Goal: Information Seeking & Learning: Learn about a topic

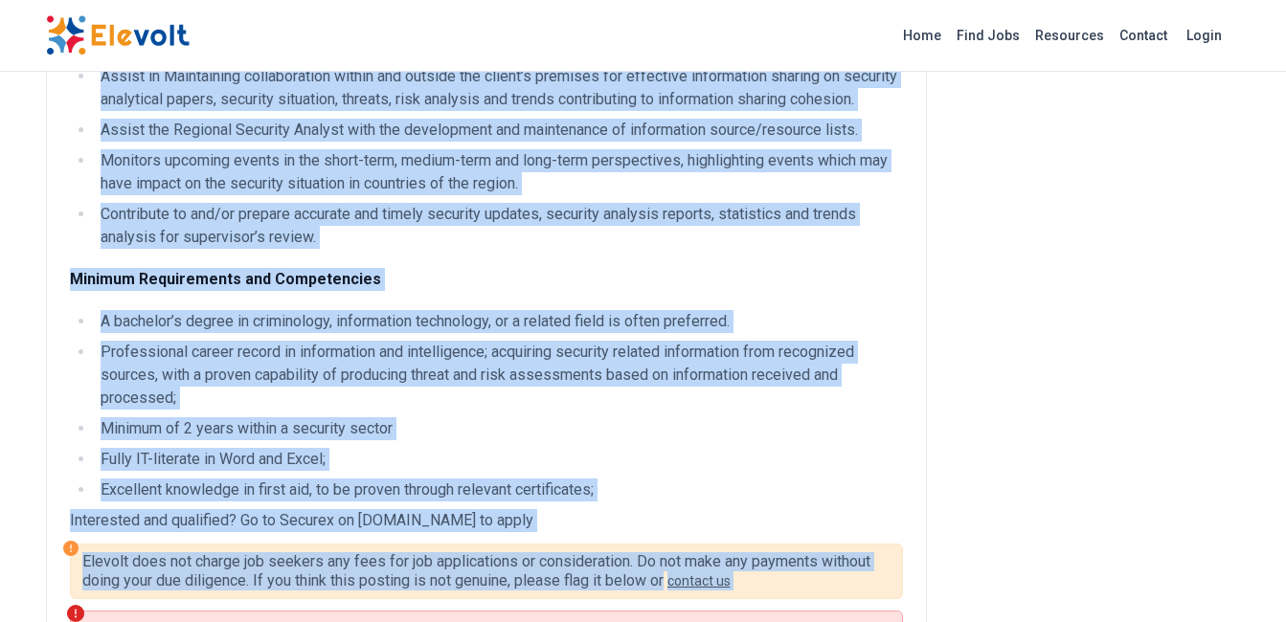
scroll to position [738, 0]
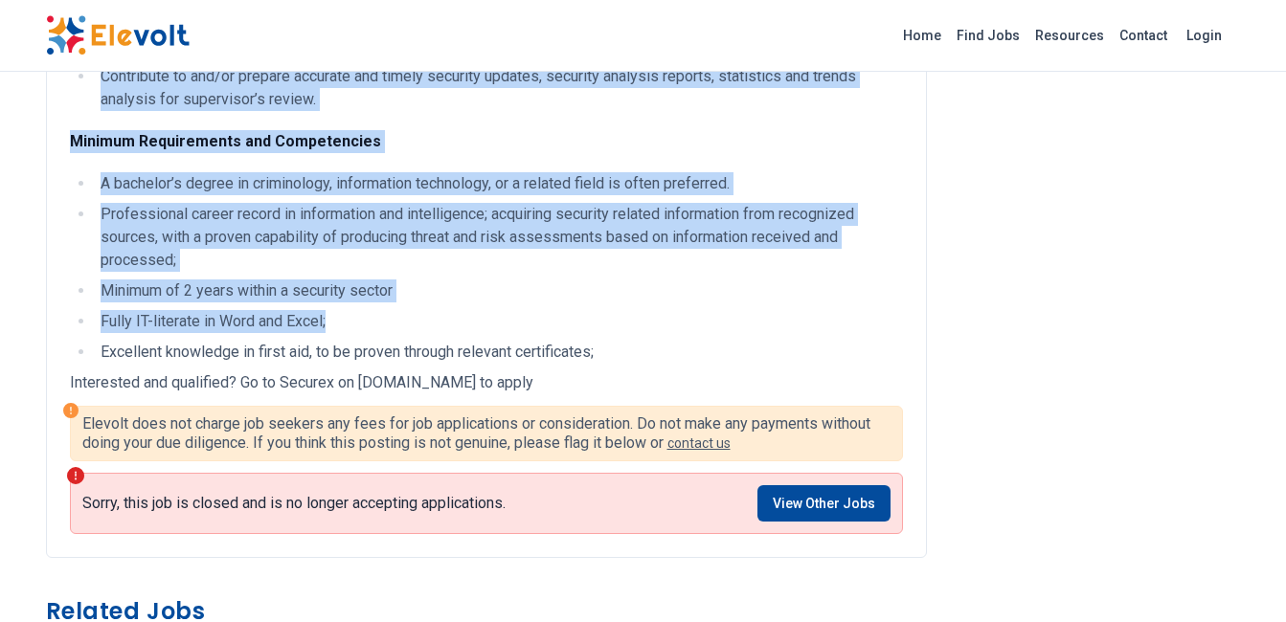
drag, startPoint x: 40, startPoint y: 101, endPoint x: 328, endPoint y: 354, distance: 383.3
click at [328, 354] on div "Assistant Security & Research Analyst All Jobs nairobi KE Full-time Bachelor 1 …" at bounding box center [643, 315] width 1225 height 2107
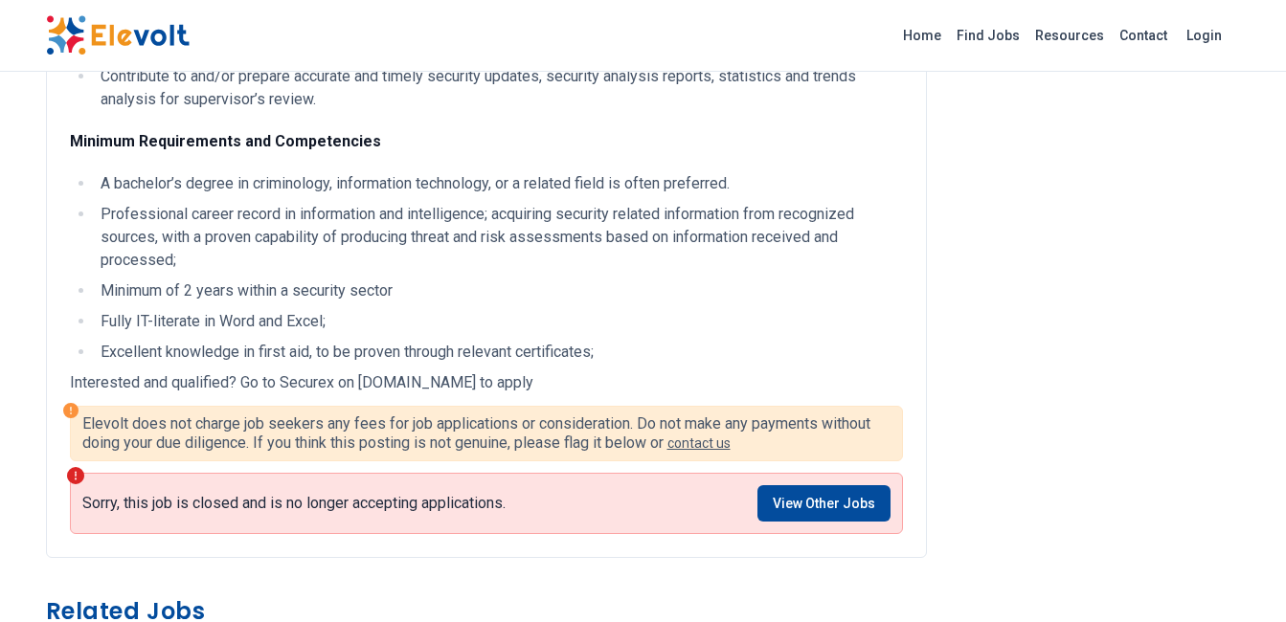
drag, startPoint x: 328, startPoint y: 354, endPoint x: 535, endPoint y: 386, distance: 209.2
click at [535, 364] on li "Excellent knowledge in first aid, to be proven through relevant certificates;" at bounding box center [499, 352] width 808 height 23
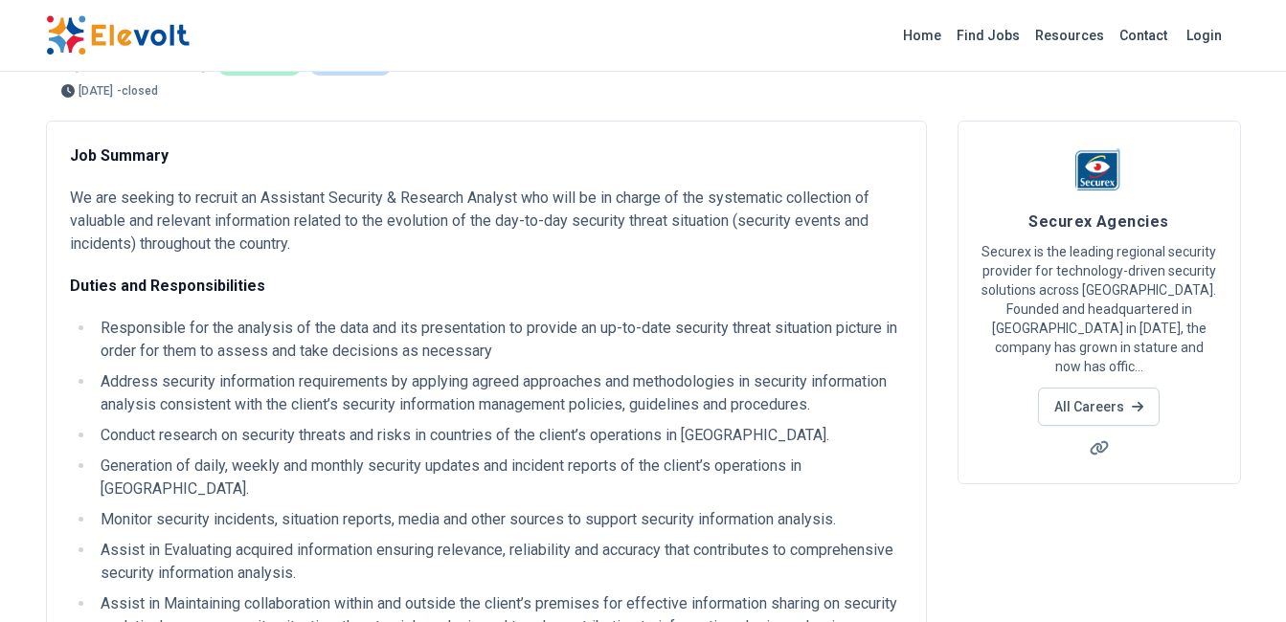
scroll to position [0, 0]
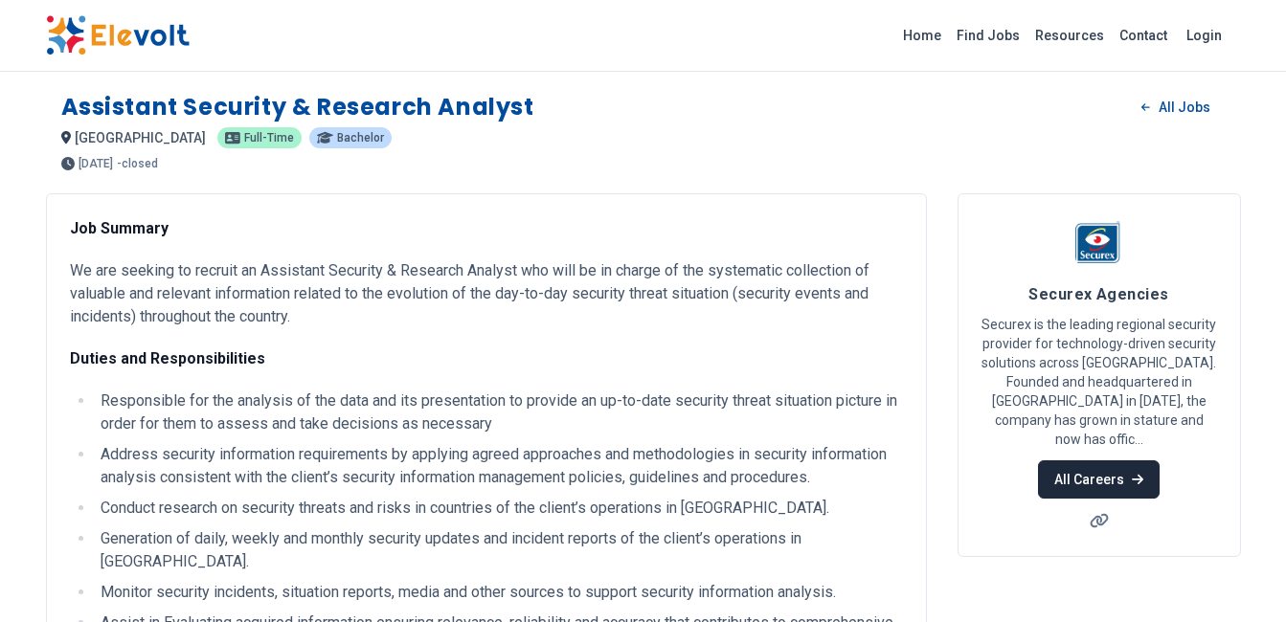
click at [1103, 465] on link "All Careers" at bounding box center [1099, 479] width 122 height 38
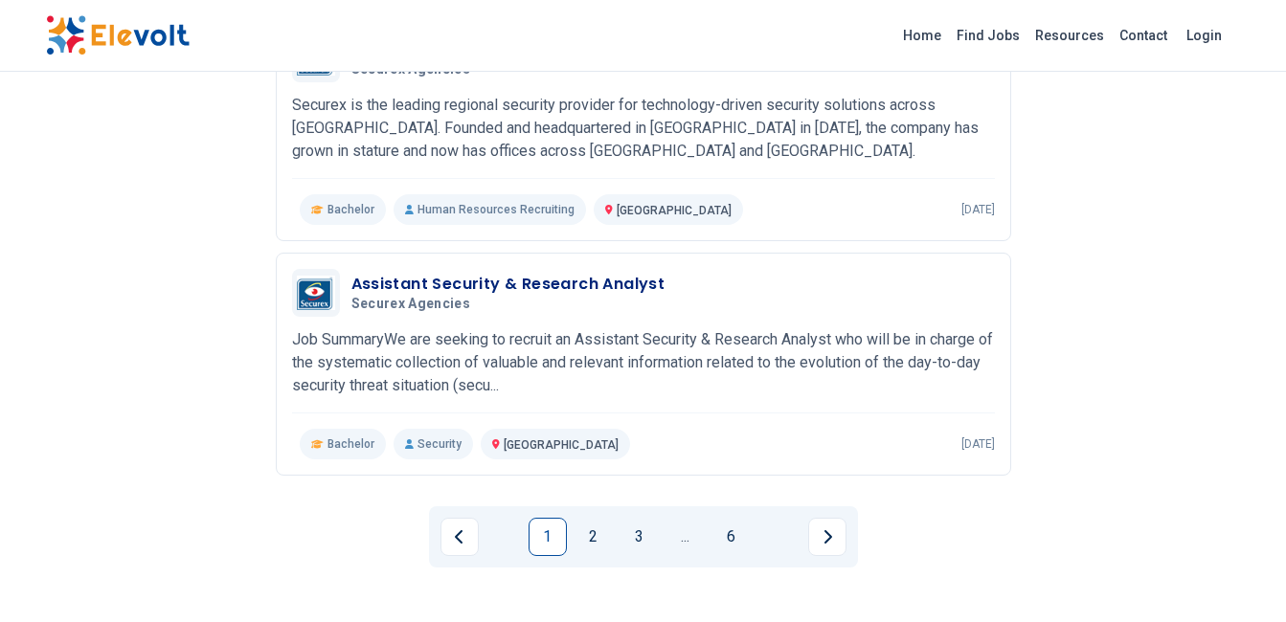
scroll to position [2202, 0]
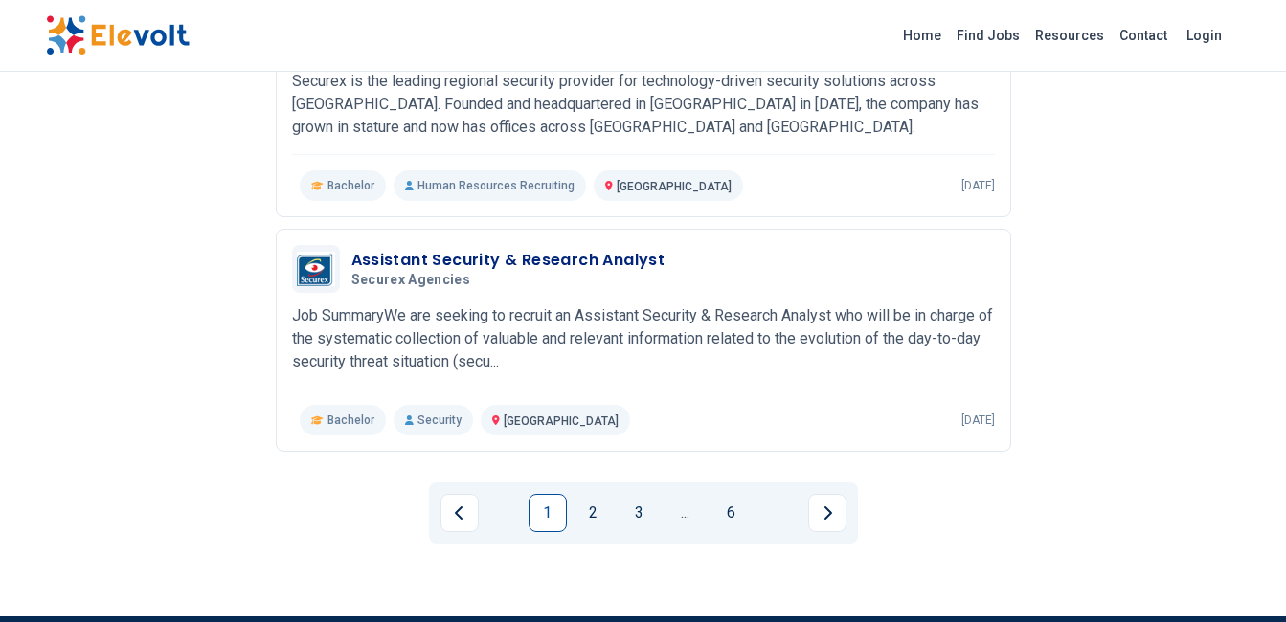
click at [558, 345] on p "Job SummaryWe are seeking to recruit an Assistant Security & Research Analyst w…" at bounding box center [643, 338] width 703 height 69
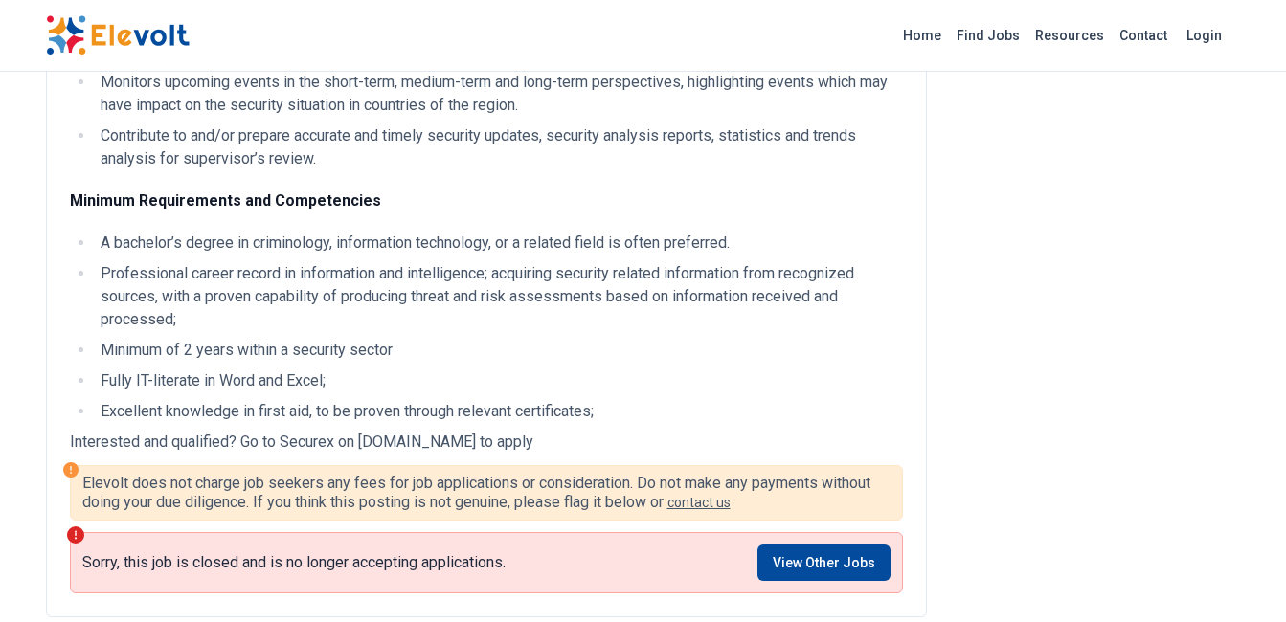
scroll to position [766, 0]
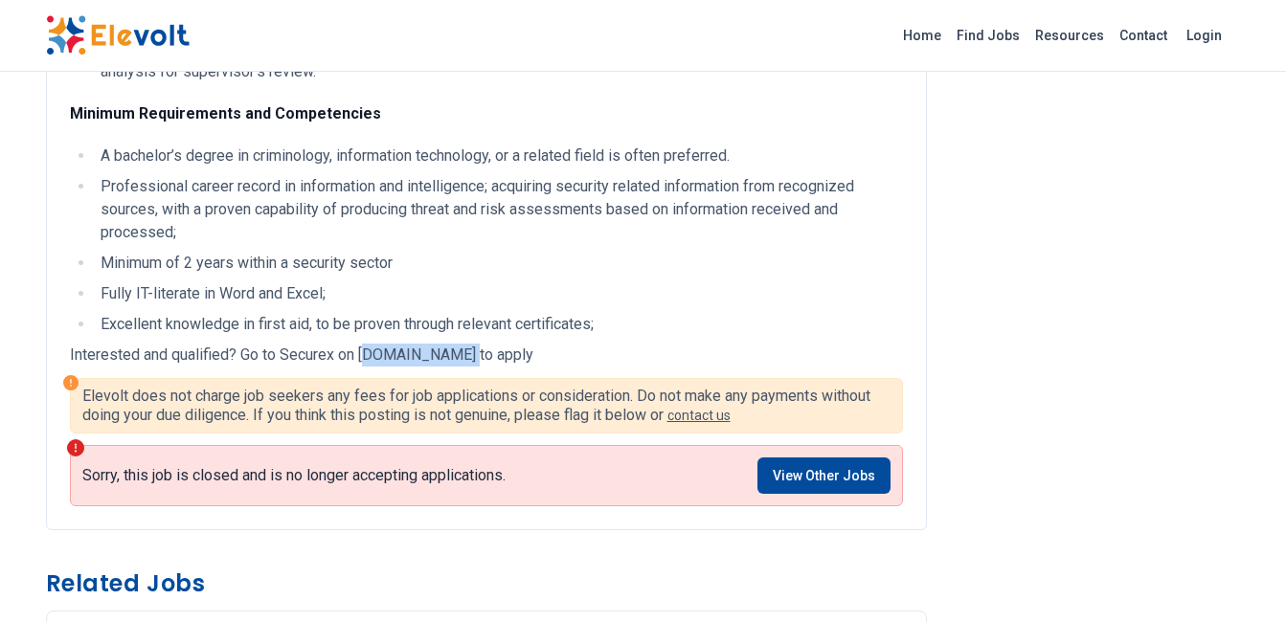
drag, startPoint x: 365, startPoint y: 380, endPoint x: 454, endPoint y: 364, distance: 90.5
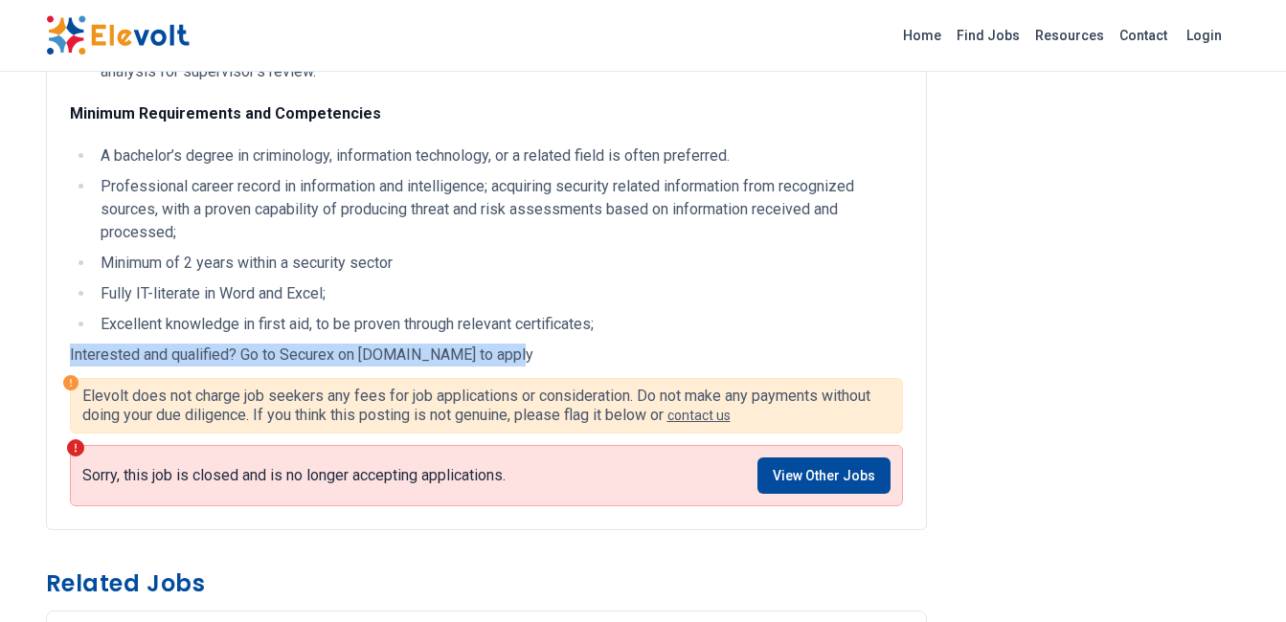
drag, startPoint x: 520, startPoint y: 362, endPoint x: 57, endPoint y: 361, distance: 462.3
copy p "Interested and qualified? Go to Securex on airtable.com to apply"
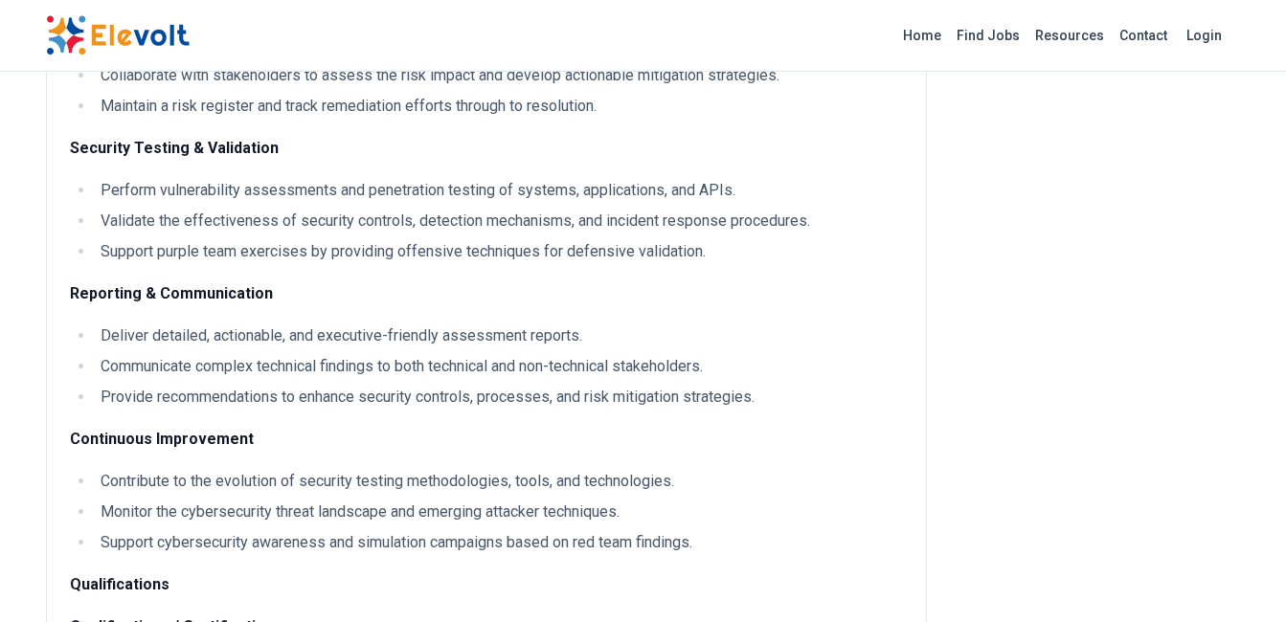
scroll to position [670, 0]
